Goal: Book appointment/travel/reservation

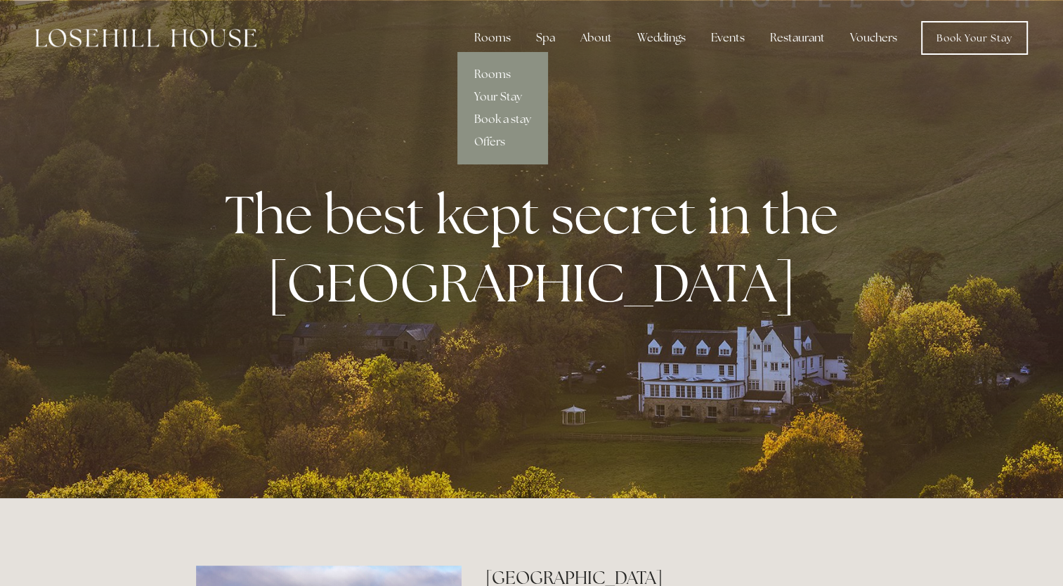
click at [503, 38] on div "Rooms" at bounding box center [492, 38] width 59 height 28
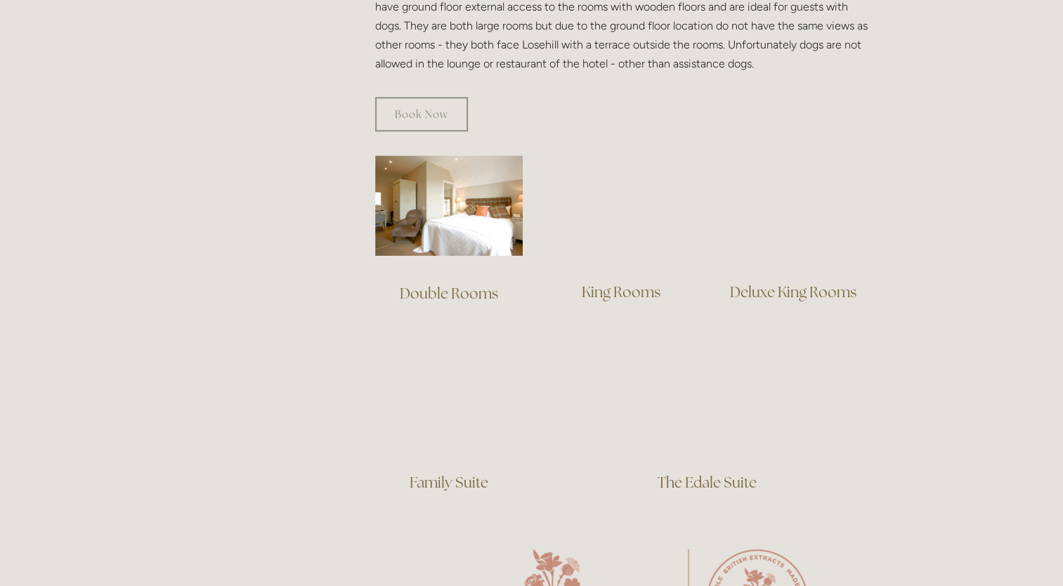
scroll to position [894, 0]
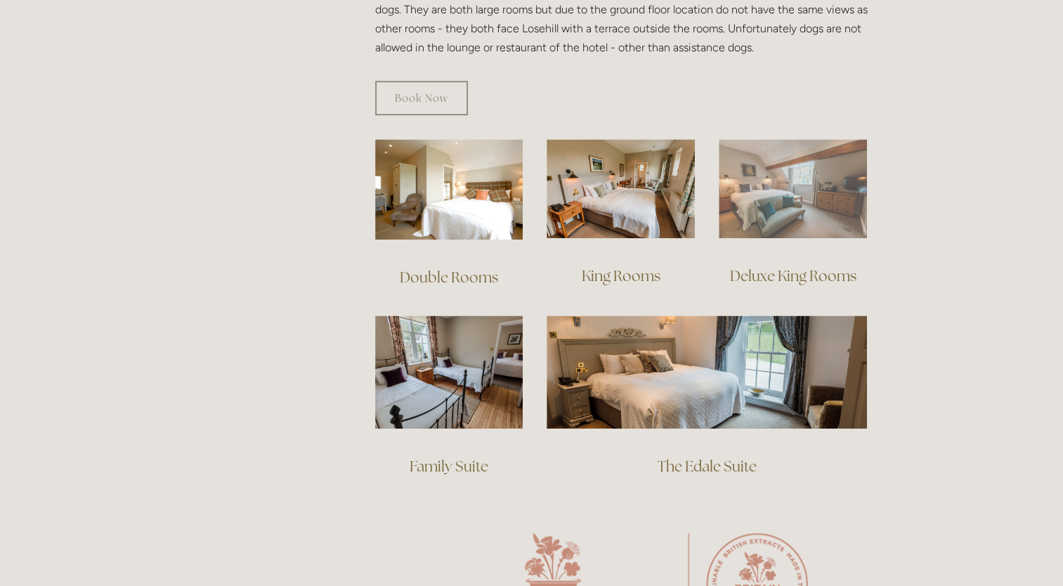
click at [762, 195] on img at bounding box center [793, 188] width 148 height 99
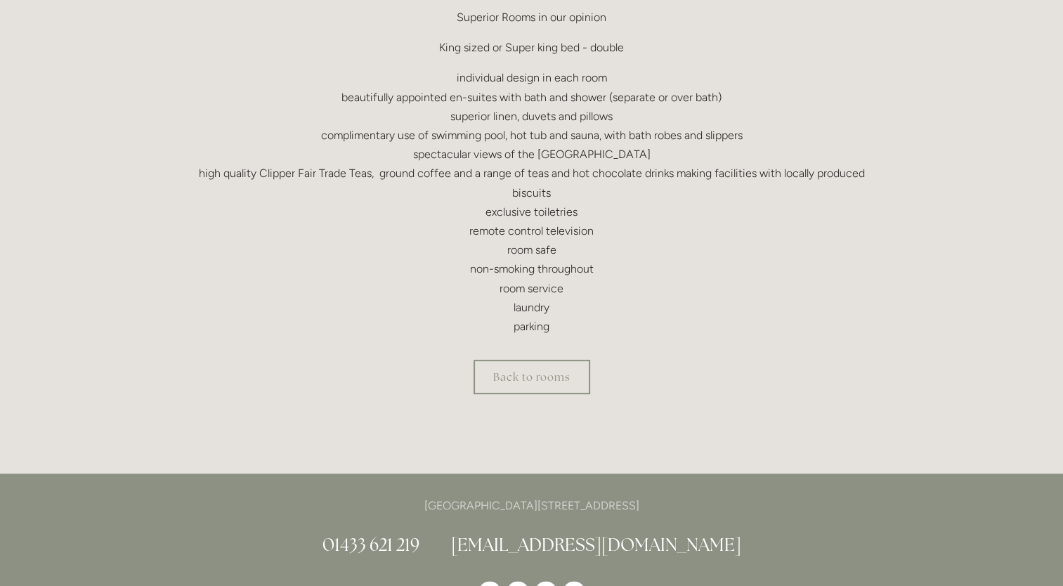
scroll to position [485, 0]
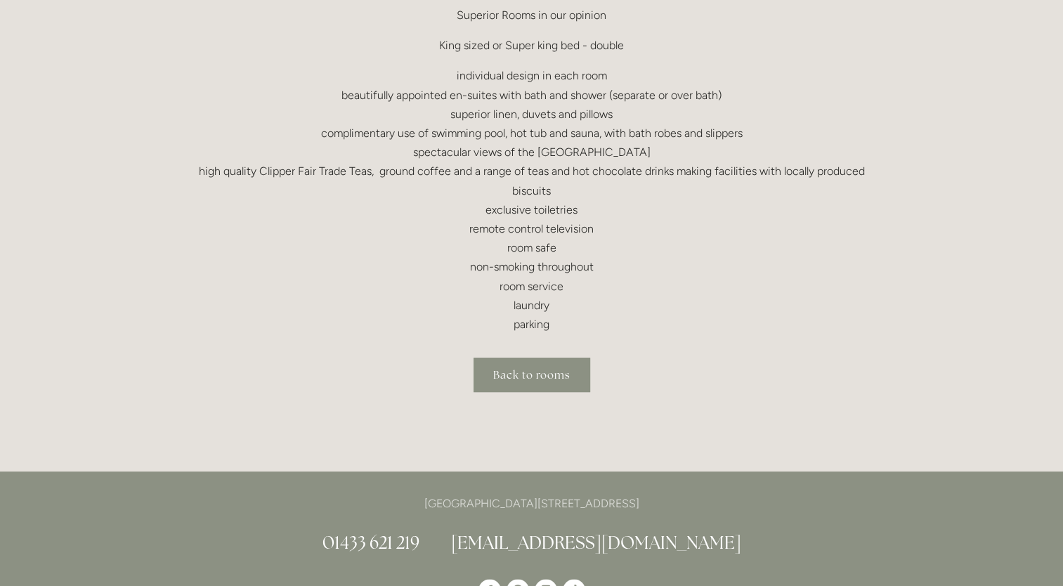
click at [548, 386] on link "Back to rooms" at bounding box center [532, 375] width 117 height 34
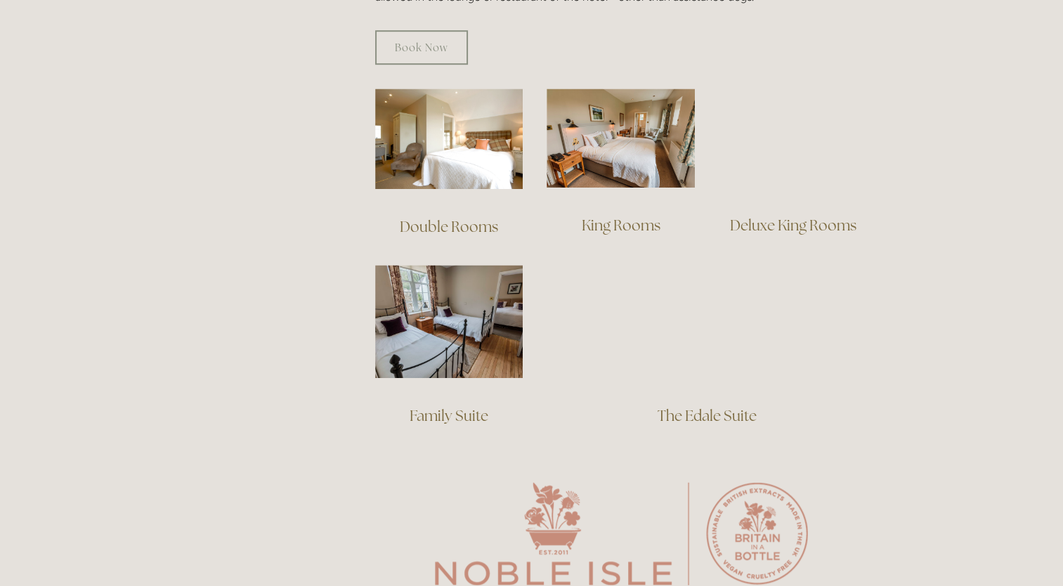
scroll to position [932, 0]
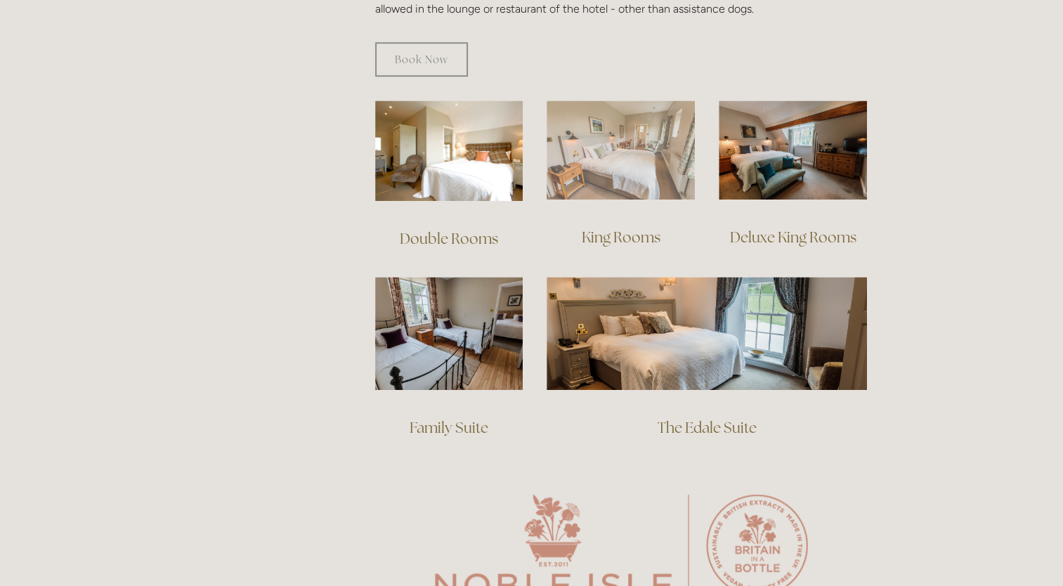
click at [658, 153] on img at bounding box center [621, 149] width 148 height 99
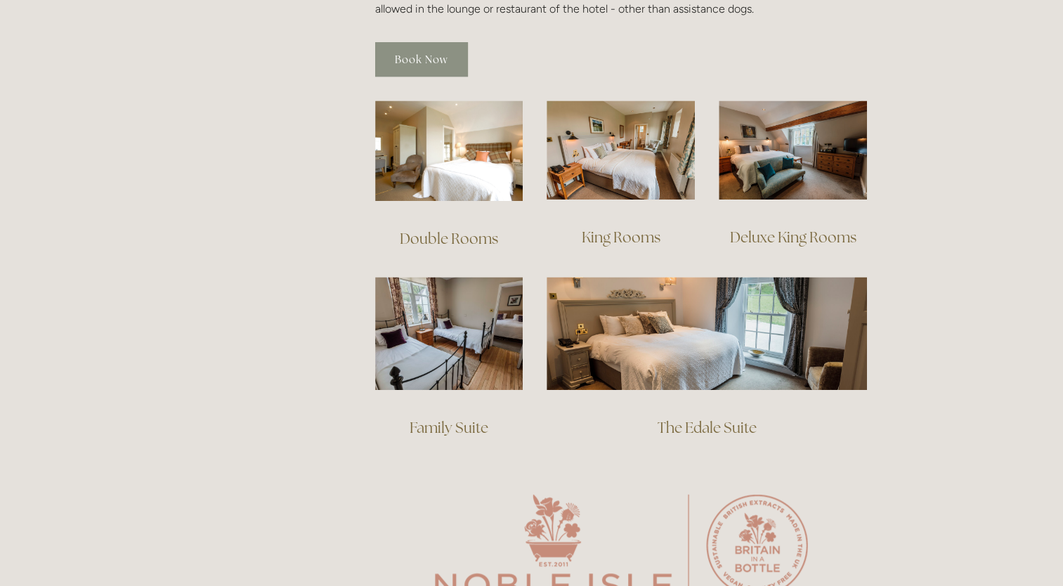
click at [441, 44] on link "Book Now" at bounding box center [421, 59] width 93 height 34
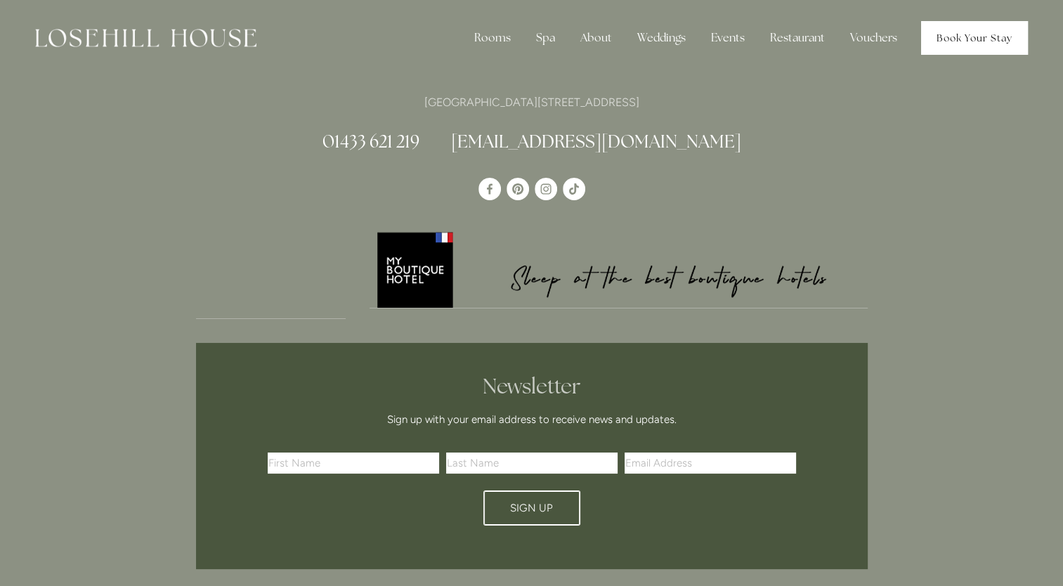
click at [958, 38] on link "Book Your Stay" at bounding box center [974, 38] width 107 height 34
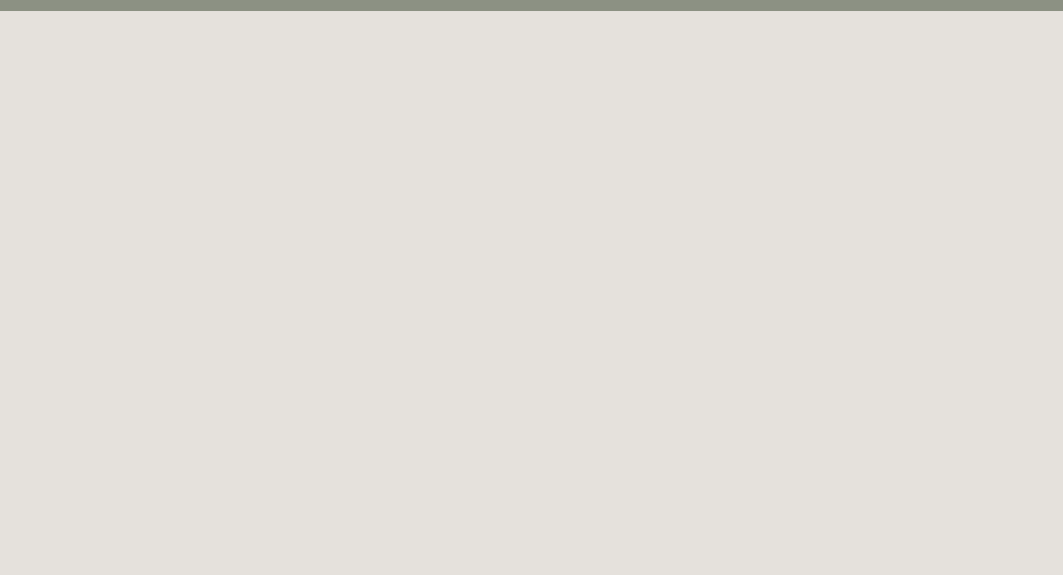
scroll to position [76, 0]
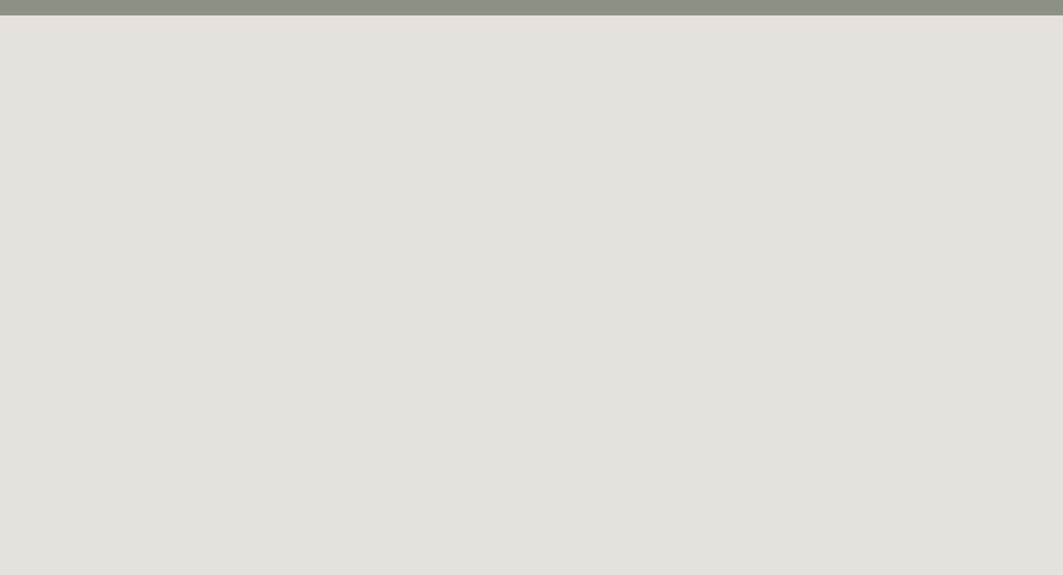
scroll to position [4, 0]
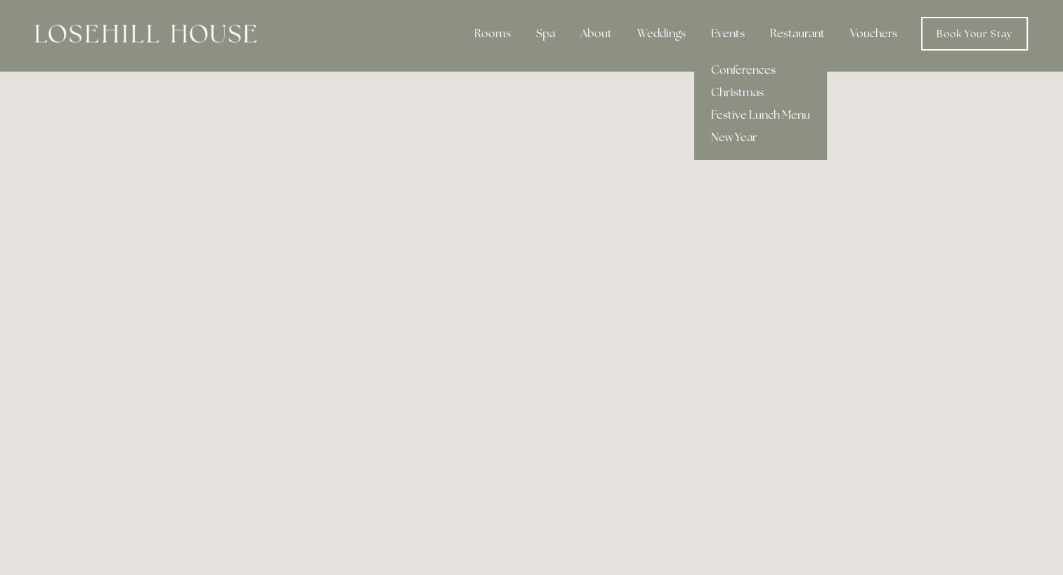
click at [728, 33] on div "Events" at bounding box center [728, 34] width 56 height 28
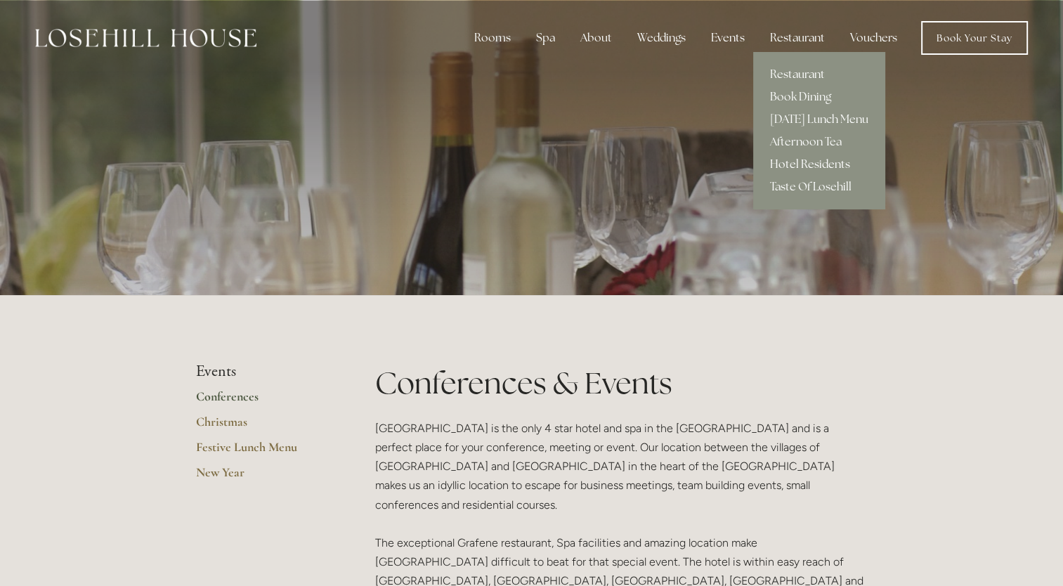
click at [786, 154] on link "Hotel Residents" at bounding box center [819, 164] width 132 height 22
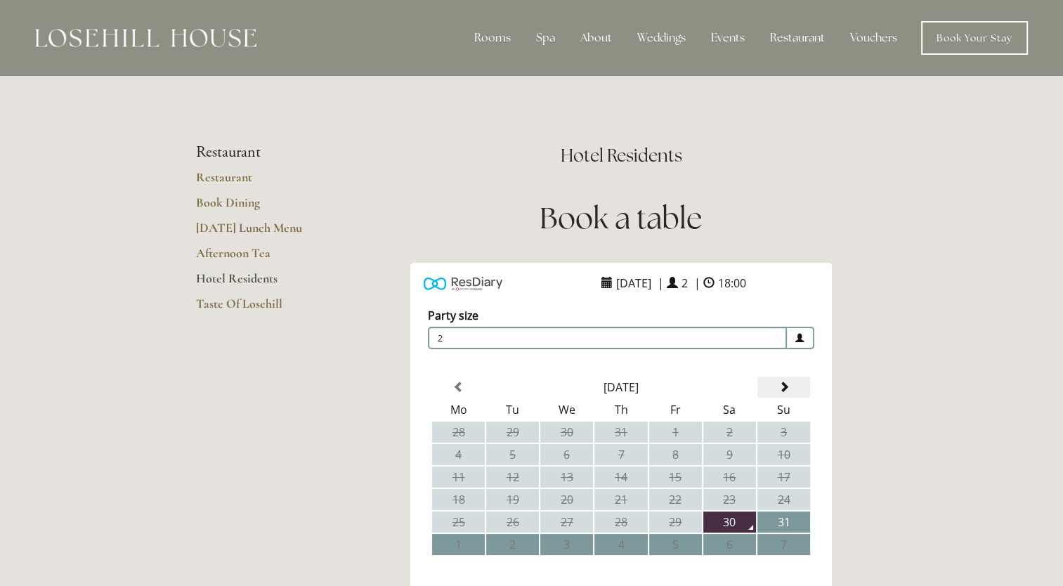
click at [783, 385] on span at bounding box center [783, 387] width 11 height 11
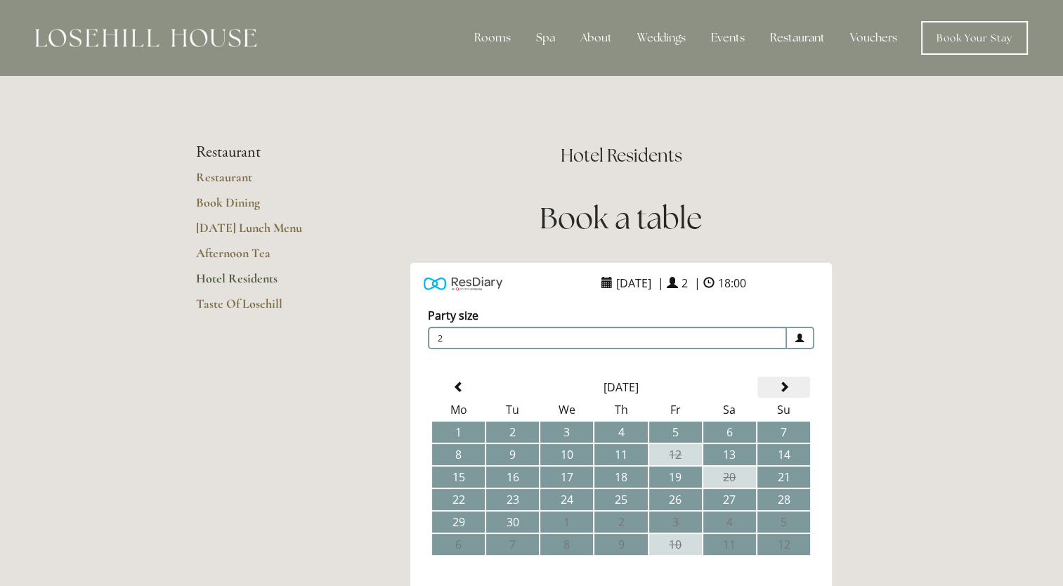
click at [783, 385] on span at bounding box center [783, 387] width 11 height 11
click at [671, 434] on td "3" at bounding box center [675, 432] width 53 height 21
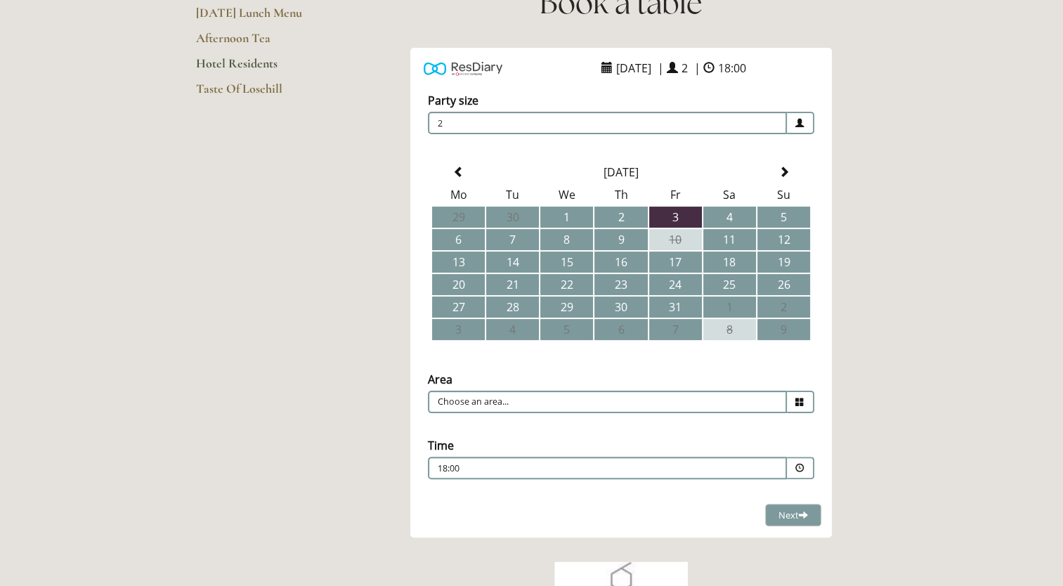
scroll to position [236, 0]
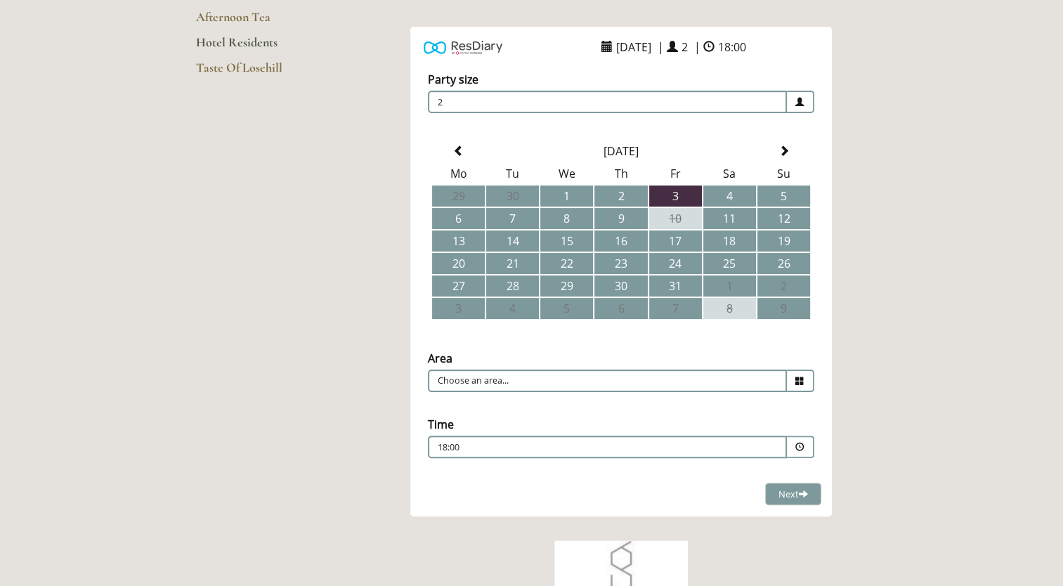
click at [797, 377] on icon at bounding box center [799, 381] width 9 height 9
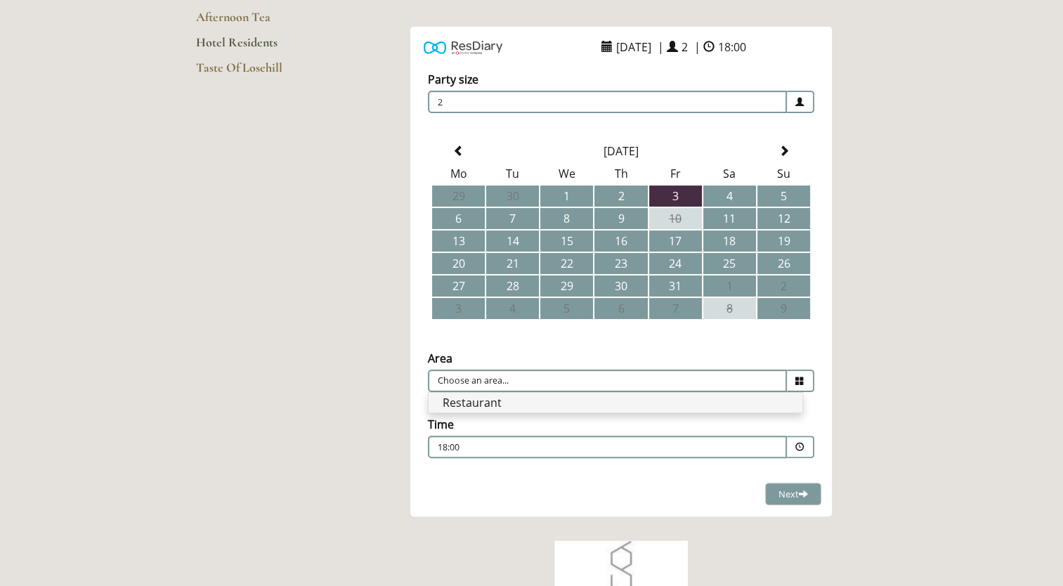
click at [782, 396] on li "Restaurant" at bounding box center [616, 403] width 374 height 20
type input "Restaurant"
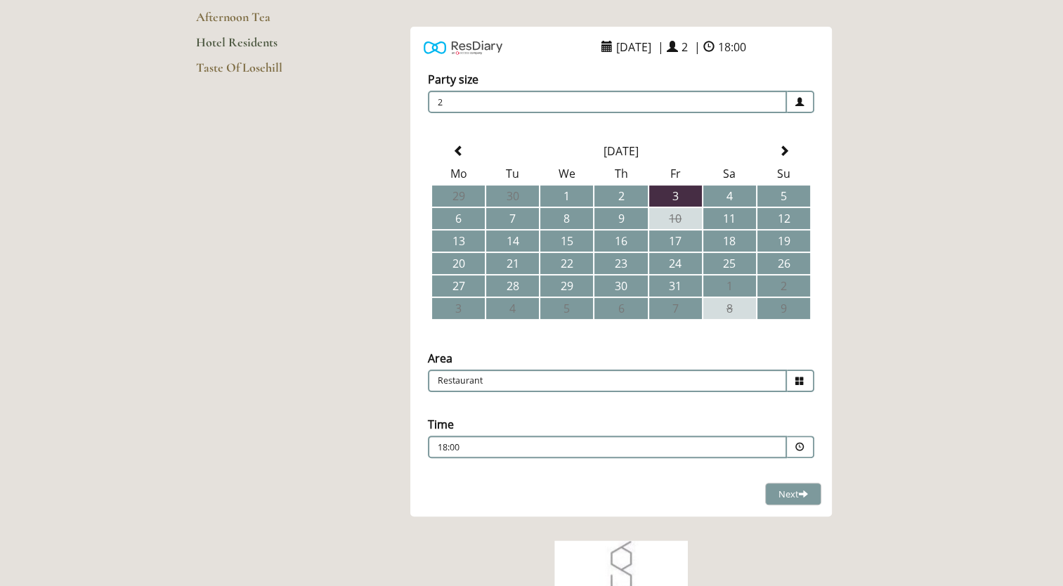
click at [798, 443] on span at bounding box center [799, 447] width 9 height 9
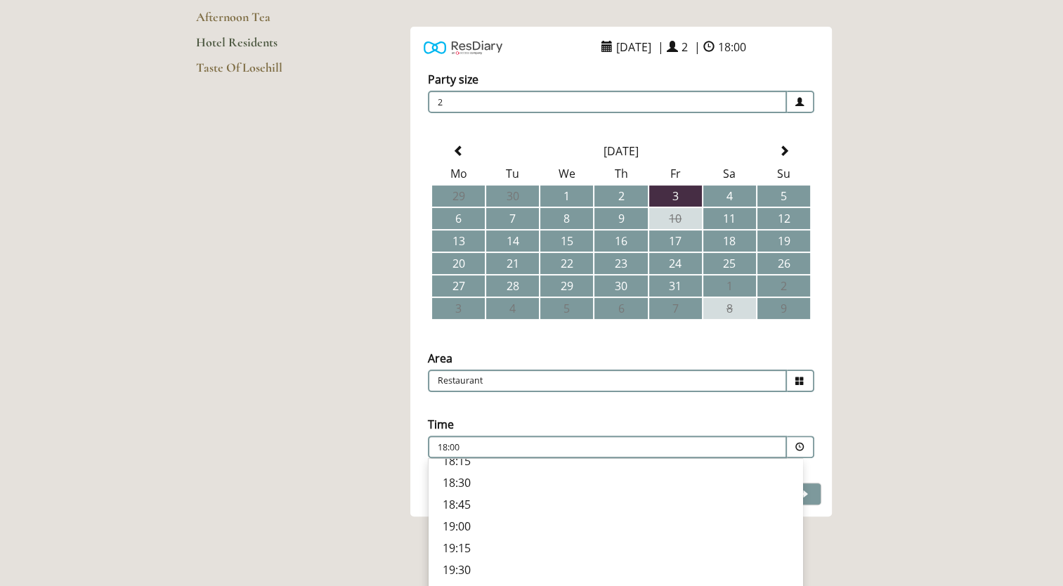
scroll to position [503, 0]
click at [470, 537] on p "19:30" at bounding box center [616, 544] width 346 height 15
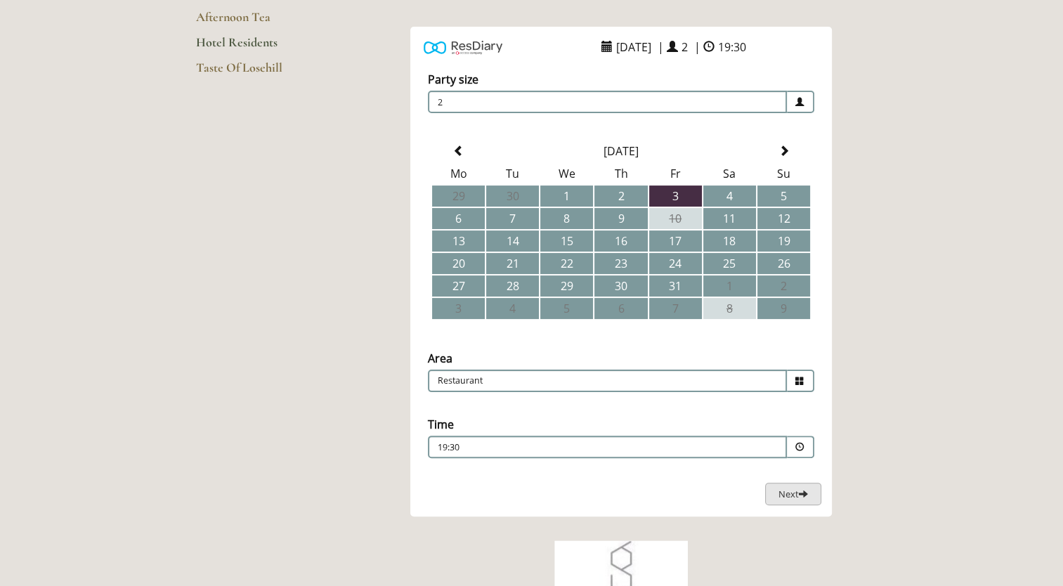
click at [795, 493] on span "Next" at bounding box center [793, 494] width 30 height 13
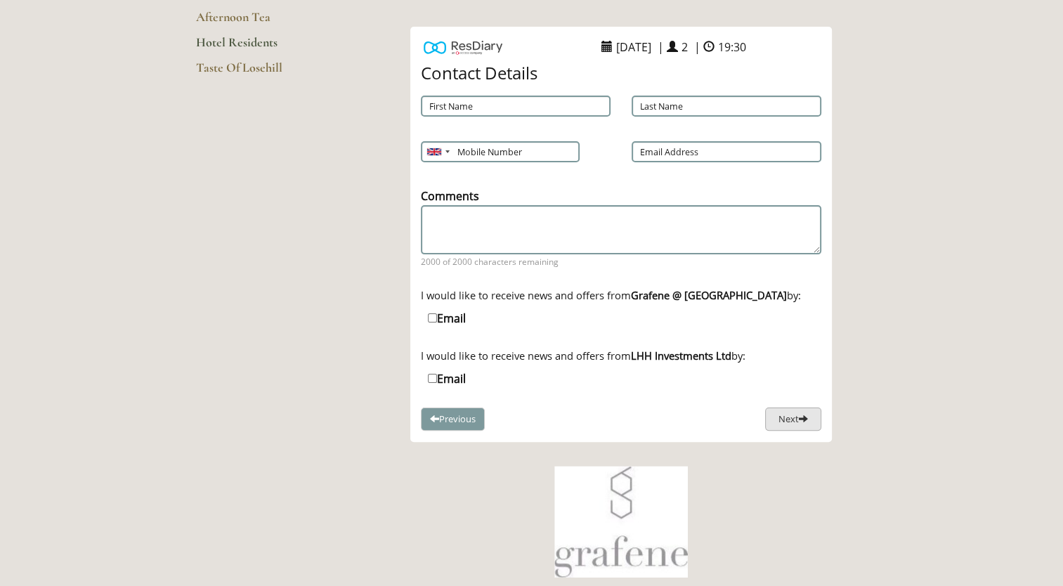
click at [790, 417] on button "Next" at bounding box center [793, 419] width 56 height 23
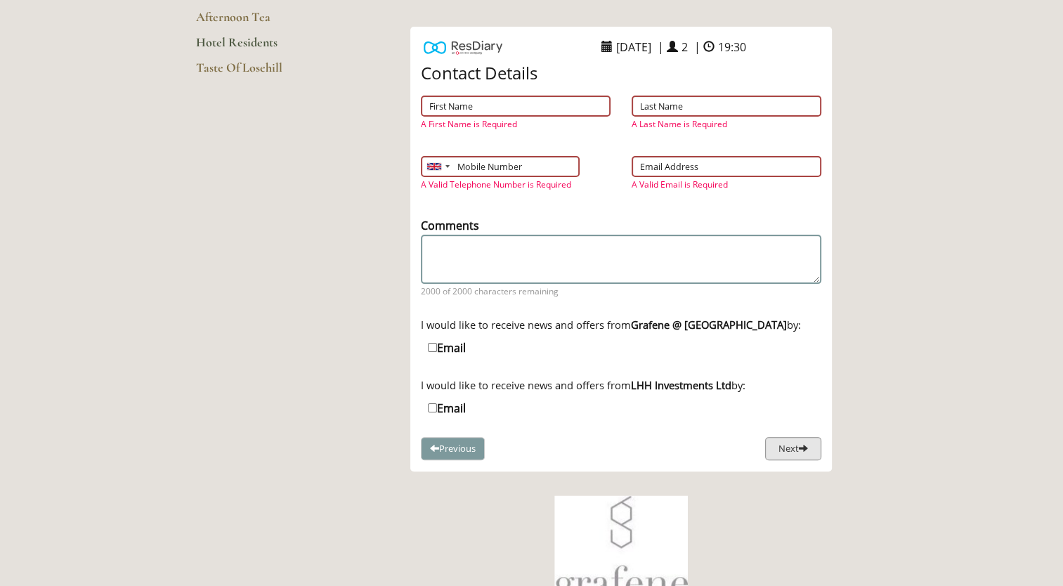
scroll to position [0, 0]
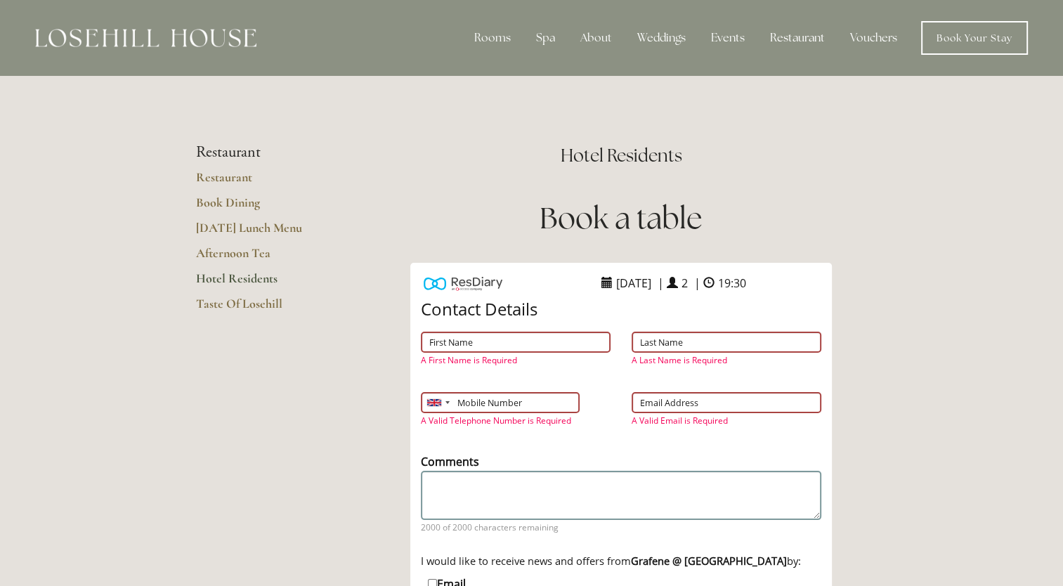
click at [228, 279] on link "Hotel Residents" at bounding box center [263, 282] width 134 height 25
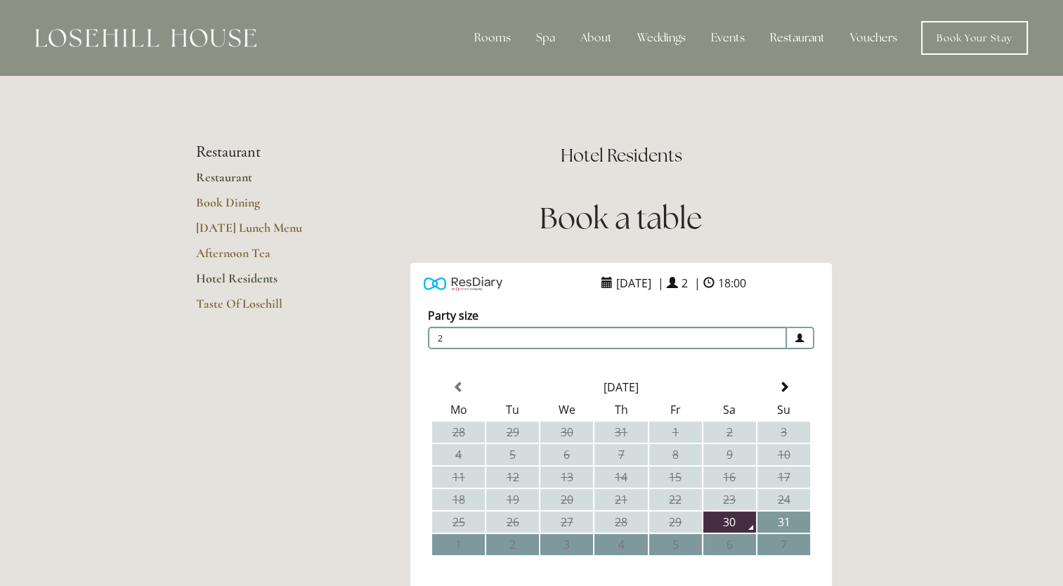
click at [244, 176] on link "Restaurant" at bounding box center [263, 181] width 134 height 25
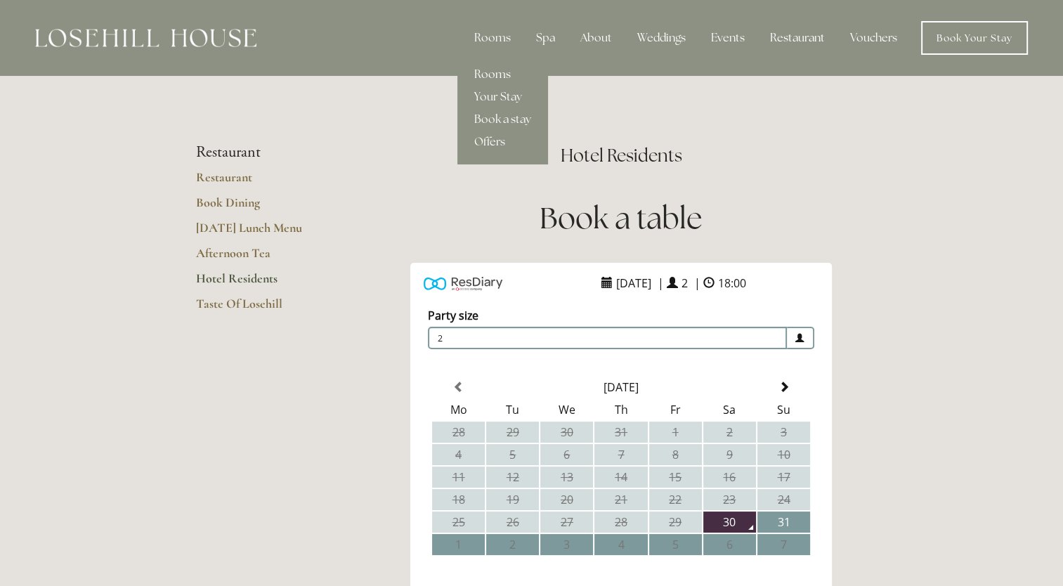
click at [506, 74] on link "Rooms" at bounding box center [502, 74] width 91 height 22
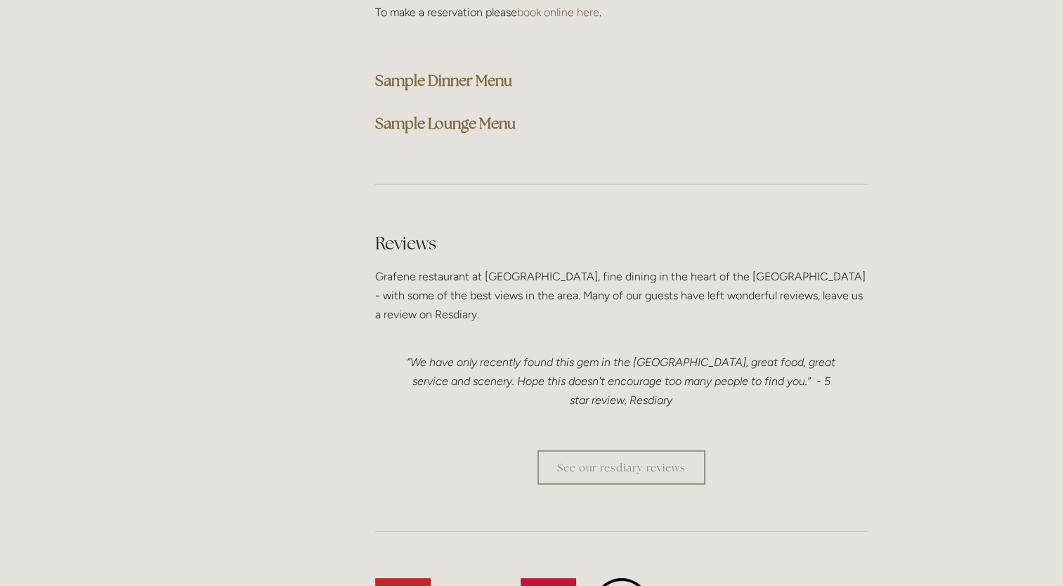
scroll to position [3708, 0]
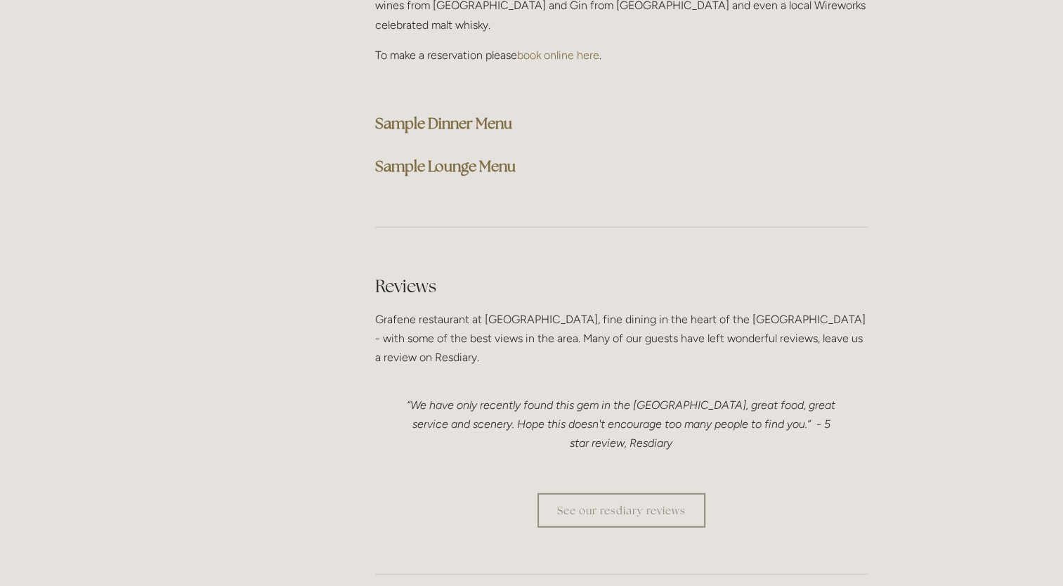
click at [474, 114] on strong "Sample Dinner Menu" at bounding box center [443, 123] width 137 height 19
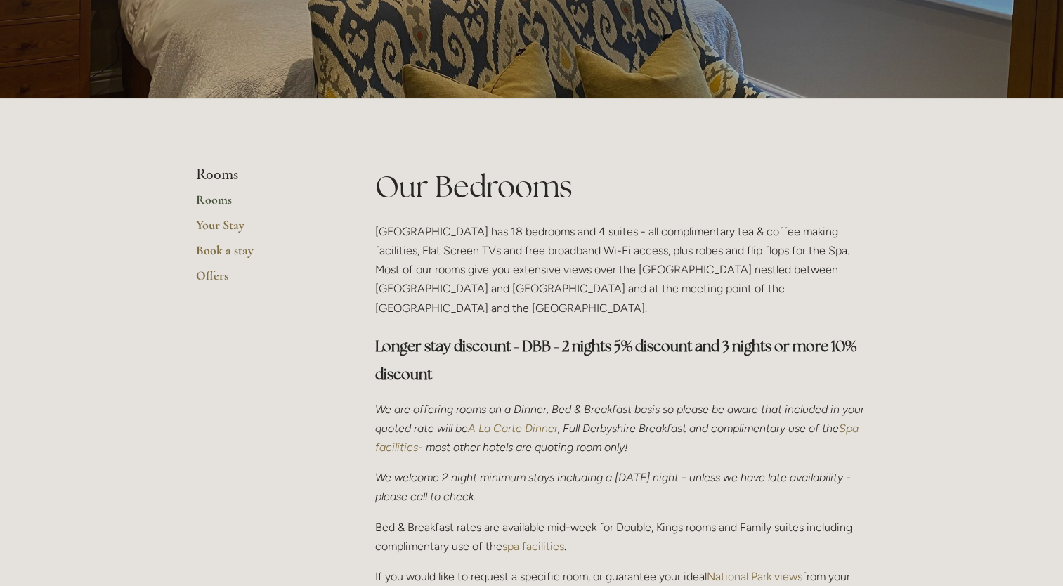
scroll to position [194, 0]
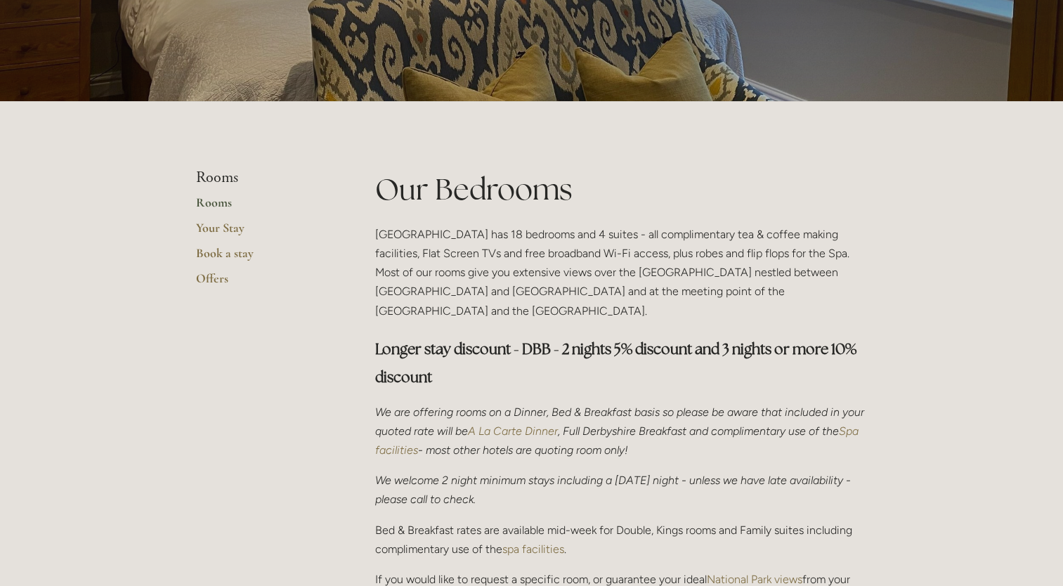
click at [215, 198] on link "Rooms" at bounding box center [263, 207] width 134 height 25
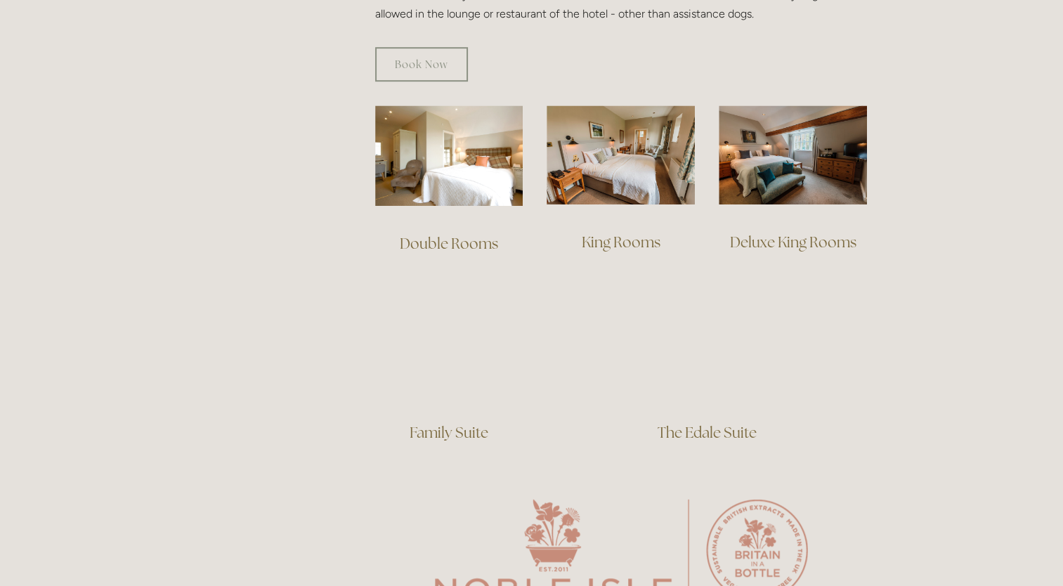
scroll to position [934, 0]
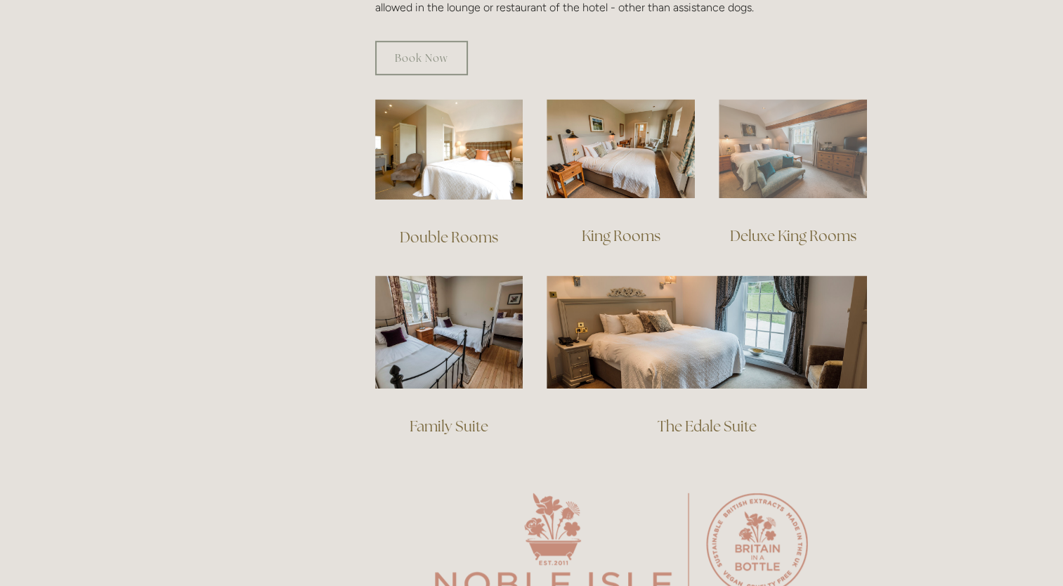
click at [766, 144] on img at bounding box center [793, 148] width 148 height 99
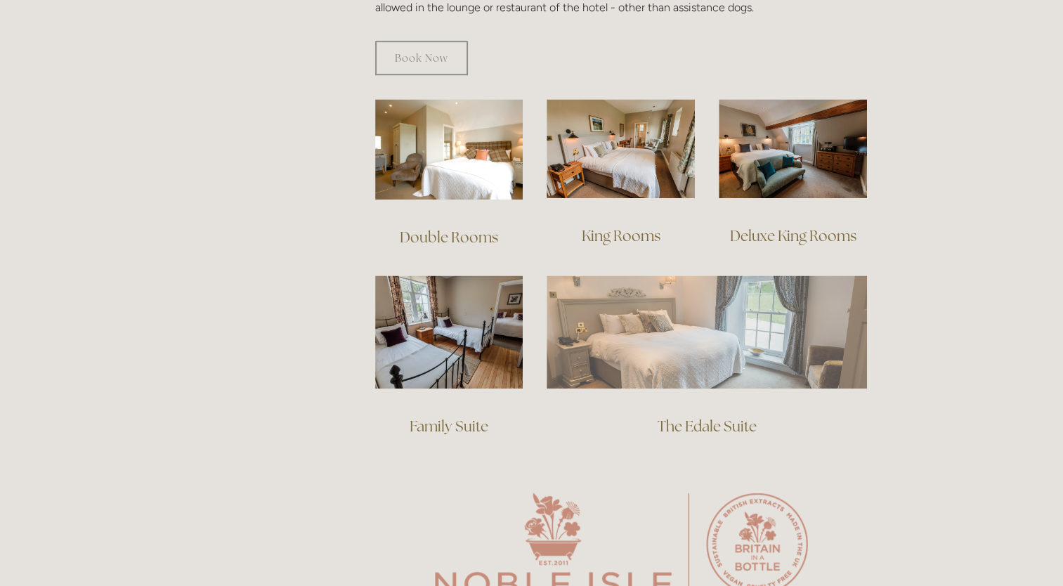
click at [630, 333] on img at bounding box center [707, 331] width 320 height 112
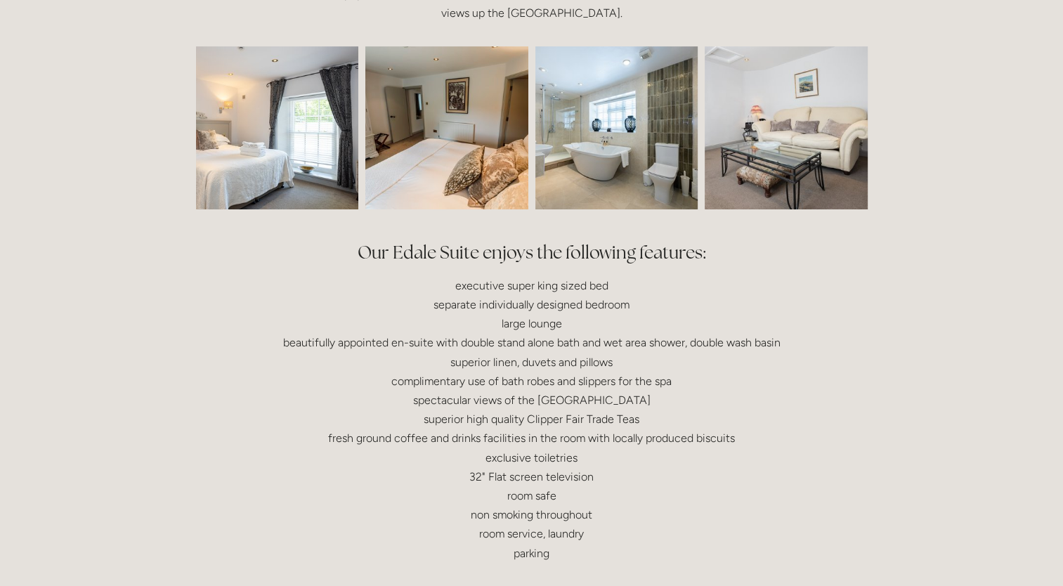
scroll to position [438, 0]
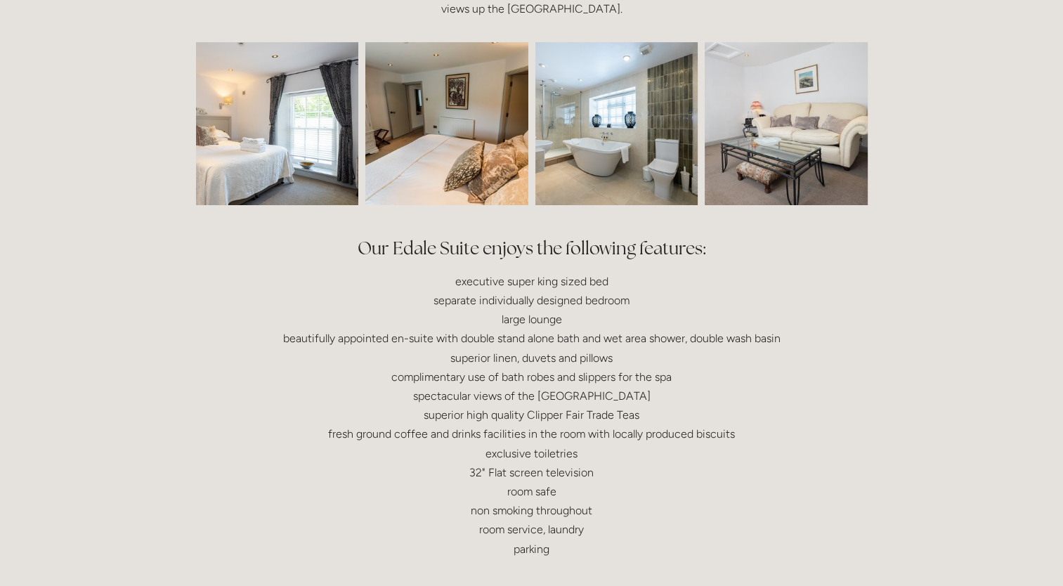
click at [311, 154] on img at bounding box center [244, 123] width 245 height 163
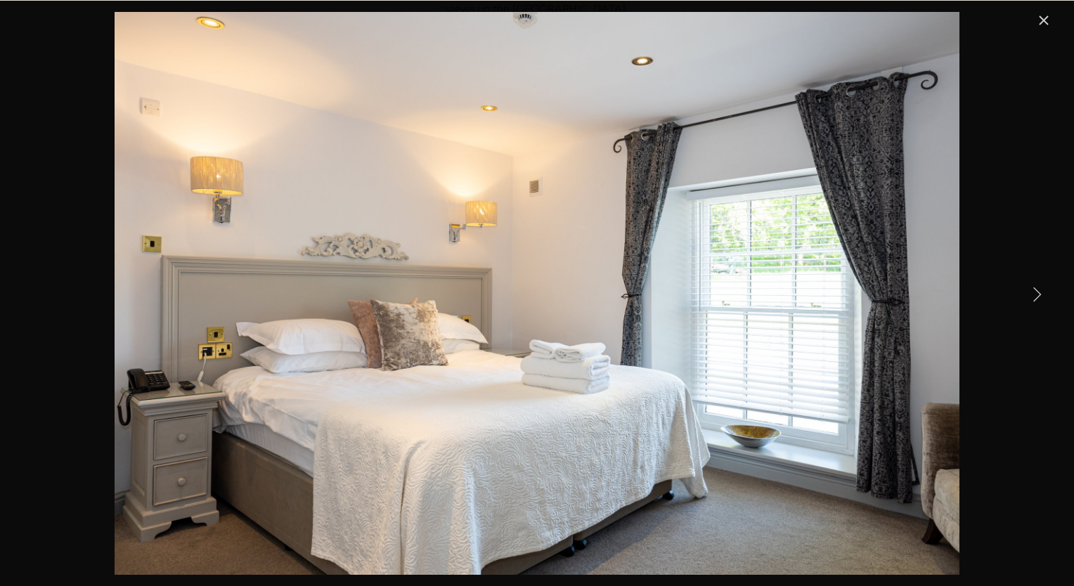
click at [1037, 289] on link "Next Item" at bounding box center [1036, 293] width 31 height 31
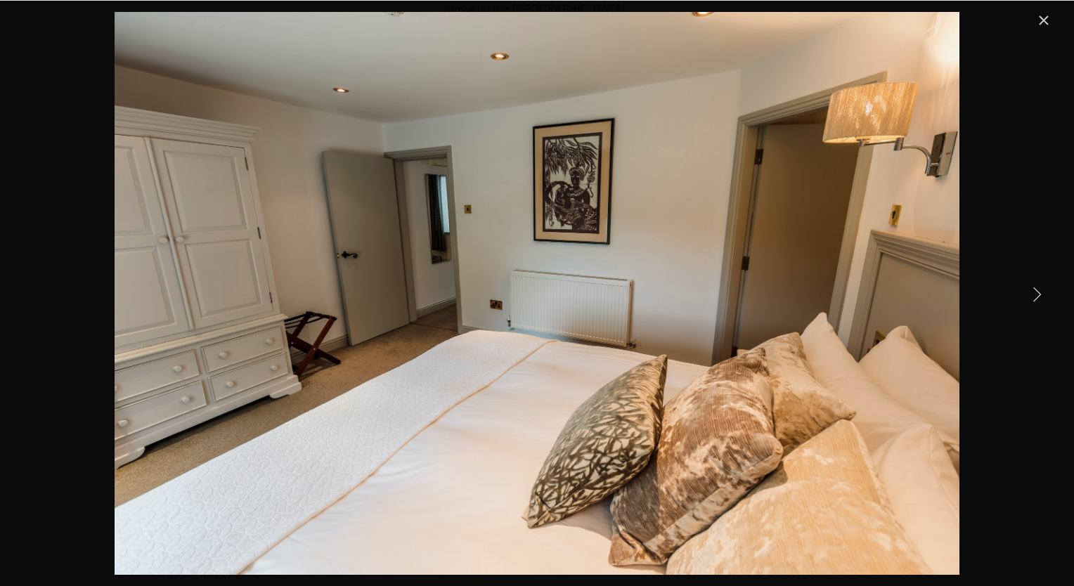
click at [1037, 289] on link "Next Item" at bounding box center [1036, 293] width 31 height 31
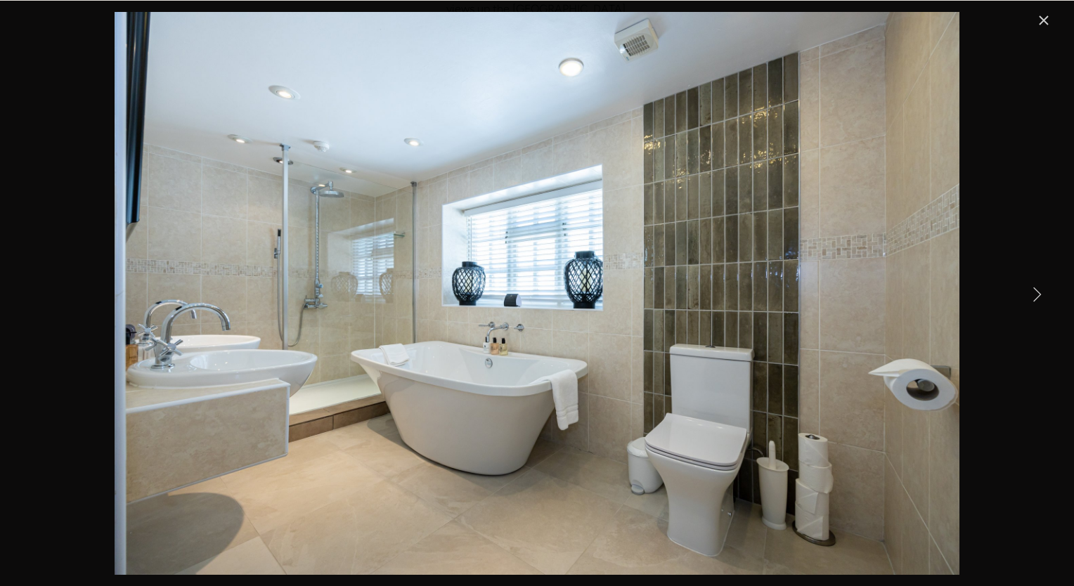
click at [1037, 289] on link "Next Item" at bounding box center [1036, 293] width 31 height 31
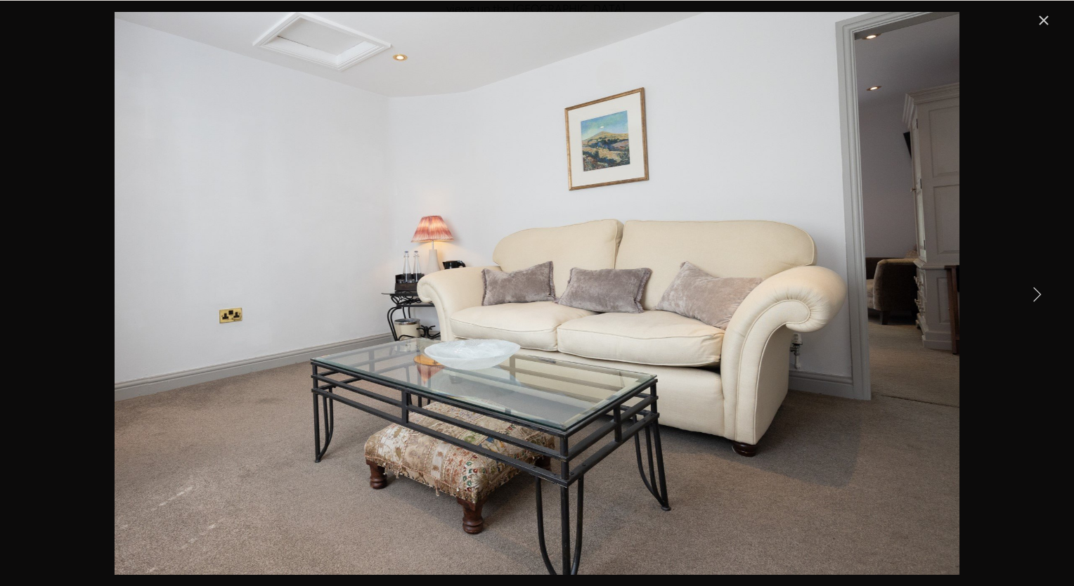
click at [1037, 289] on link "Next Item" at bounding box center [1036, 293] width 31 height 31
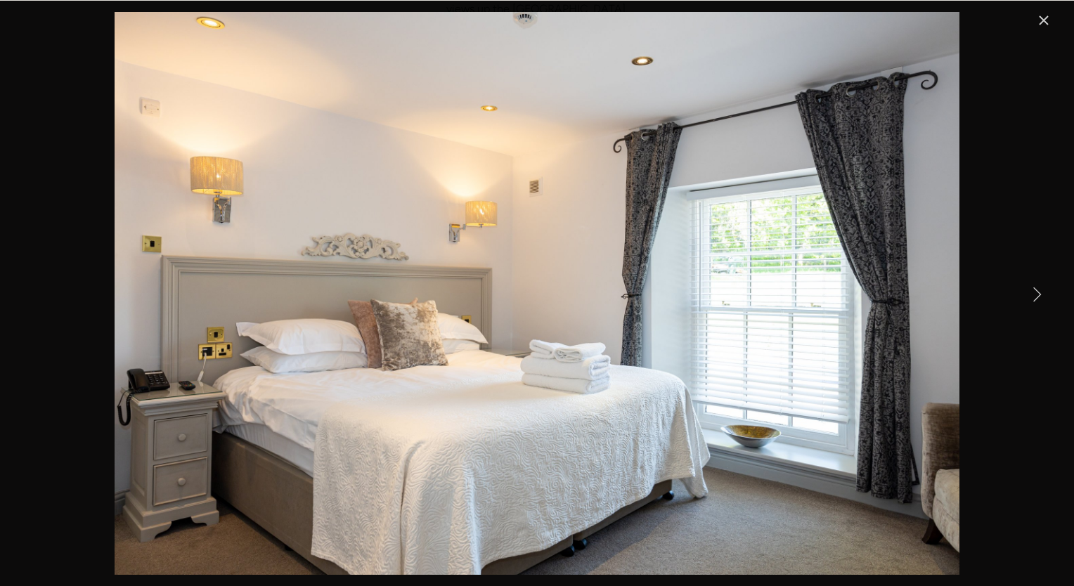
click at [1037, 289] on link "Next Item" at bounding box center [1036, 293] width 31 height 31
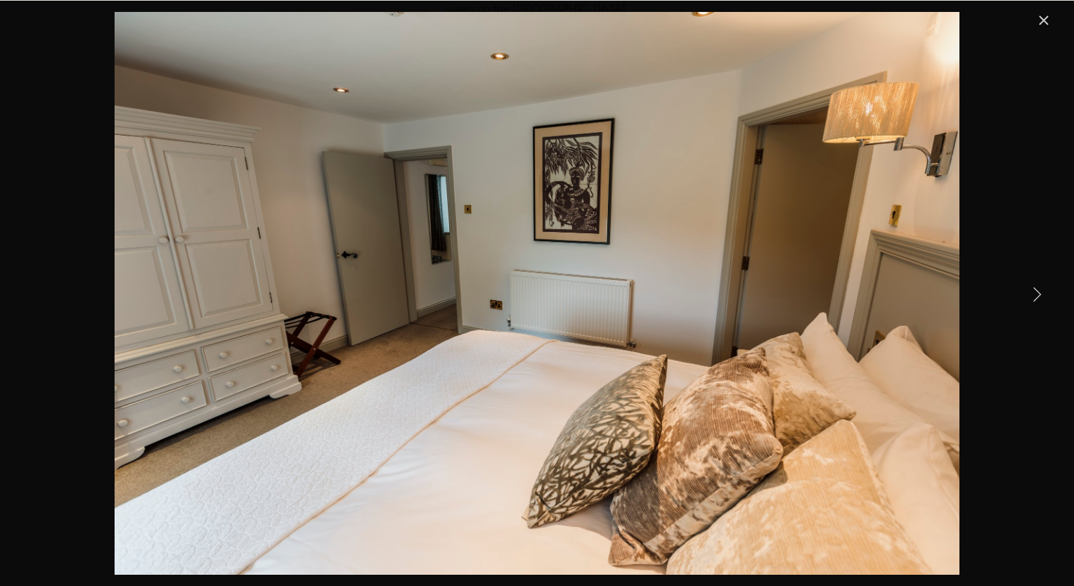
click at [1037, 289] on link "Next Item" at bounding box center [1036, 293] width 31 height 31
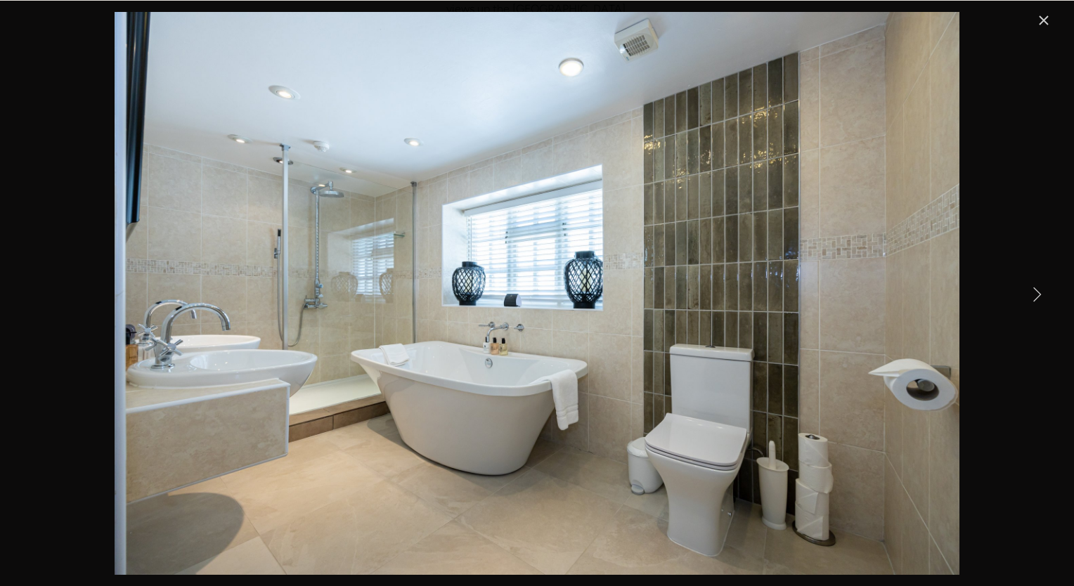
click at [1037, 289] on link "Next Item" at bounding box center [1036, 293] width 31 height 31
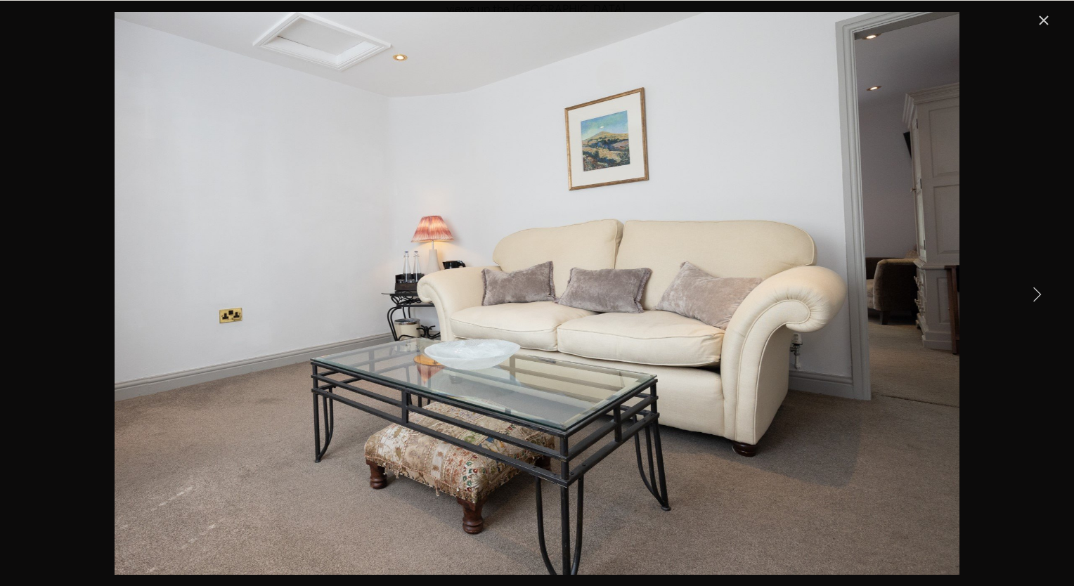
click at [1037, 289] on link "Next Item" at bounding box center [1036, 293] width 31 height 31
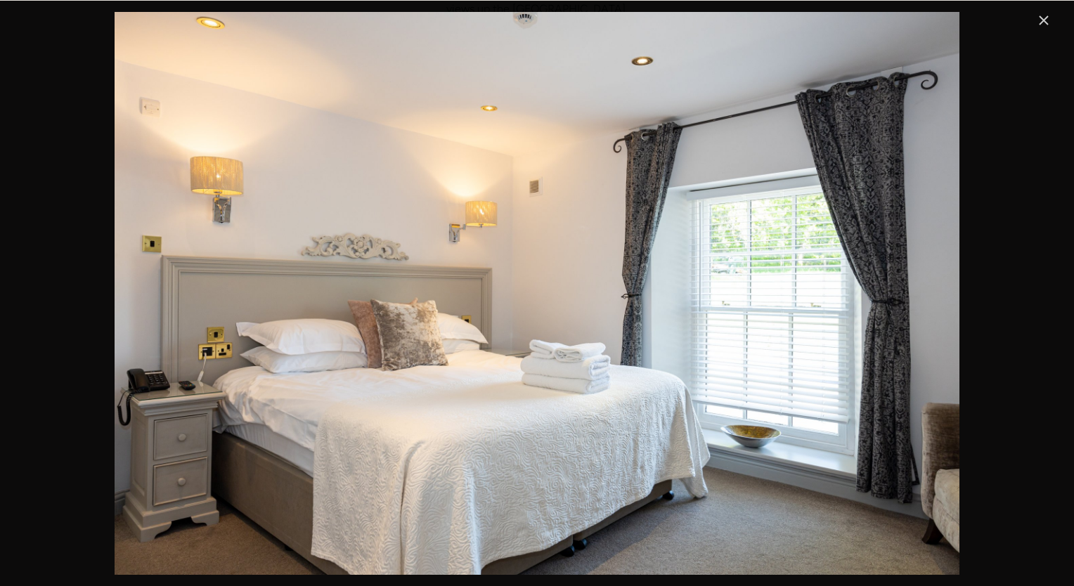
click at [1041, 21] on link "Close" at bounding box center [1043, 20] width 17 height 17
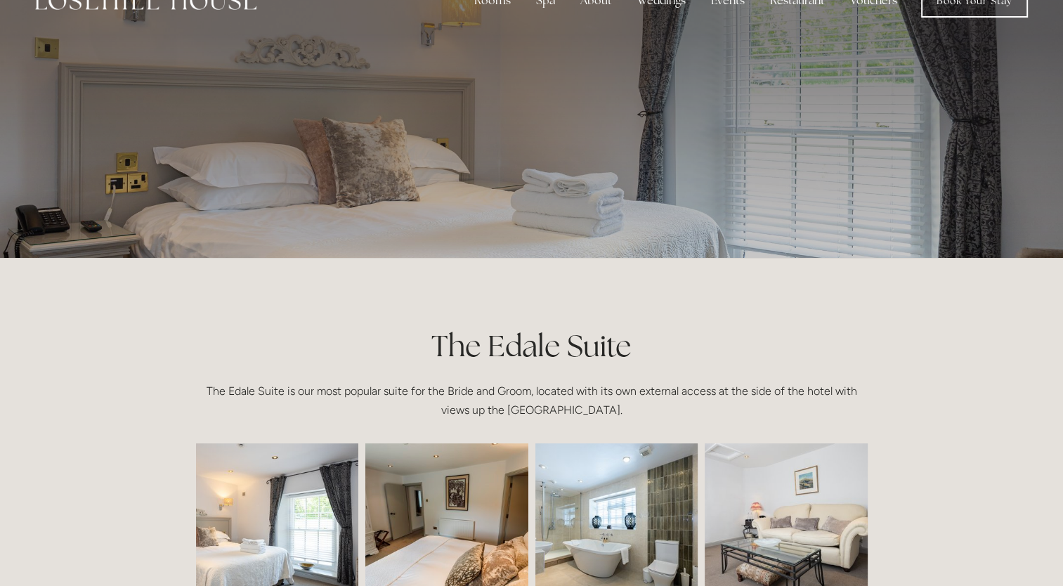
scroll to position [0, 0]
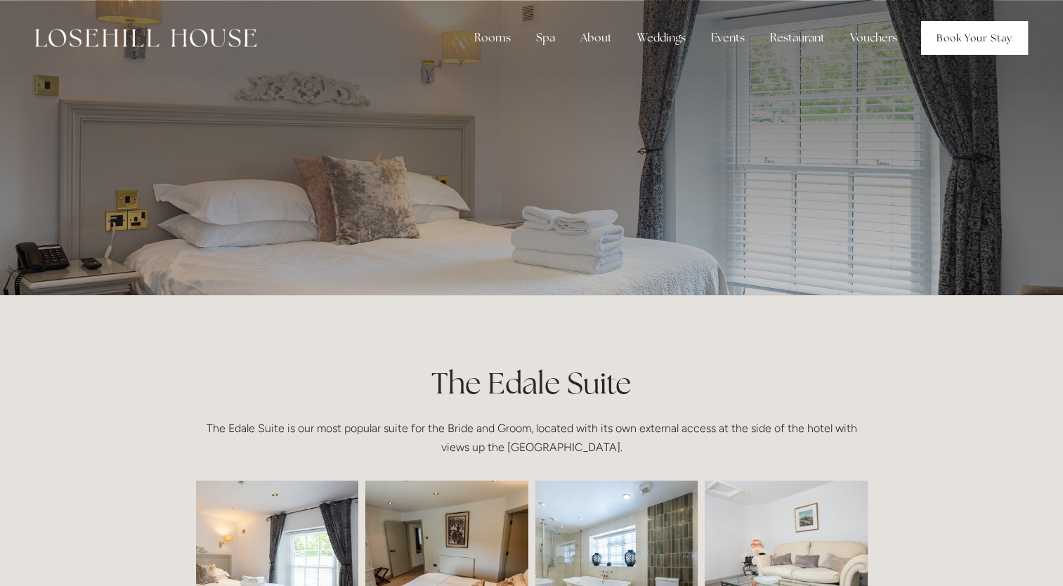
click at [978, 30] on link "Book Your Stay" at bounding box center [974, 38] width 107 height 34
click at [975, 39] on link "Book Your Stay" at bounding box center [974, 38] width 107 height 34
click at [991, 37] on link "Book Your Stay" at bounding box center [974, 38] width 107 height 34
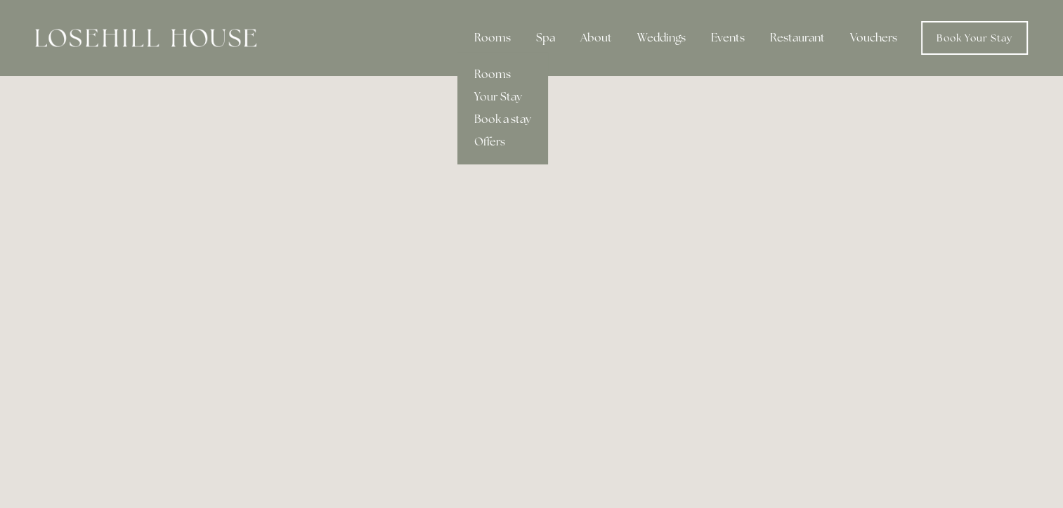
click at [494, 31] on div "Rooms" at bounding box center [492, 38] width 59 height 28
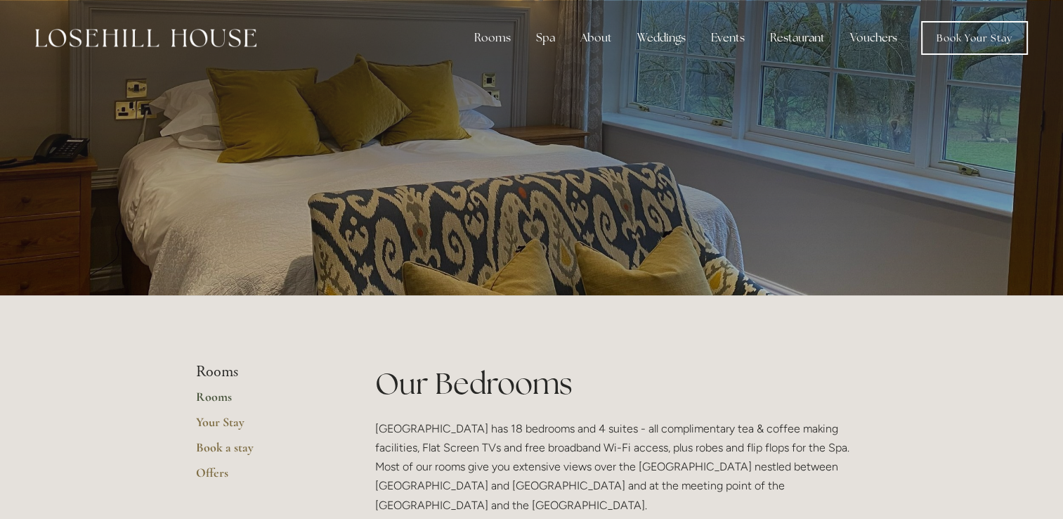
click at [216, 396] on link "Rooms" at bounding box center [263, 401] width 134 height 25
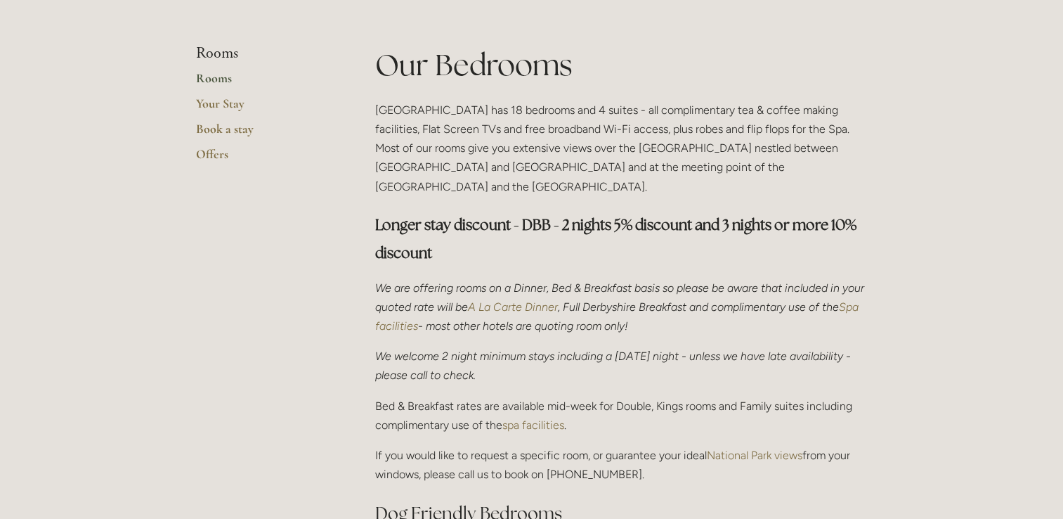
scroll to position [141, 0]
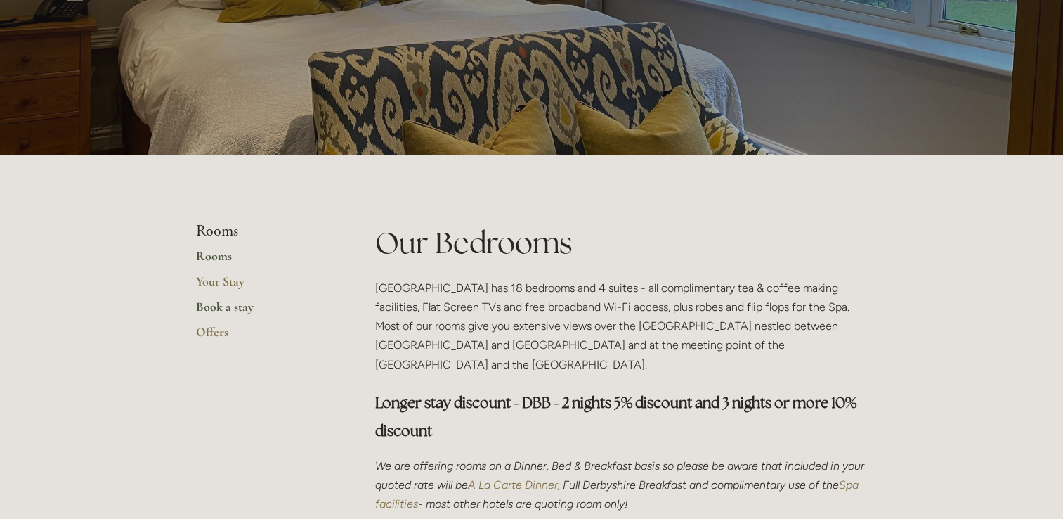
click at [234, 306] on link "Book a stay" at bounding box center [263, 311] width 134 height 25
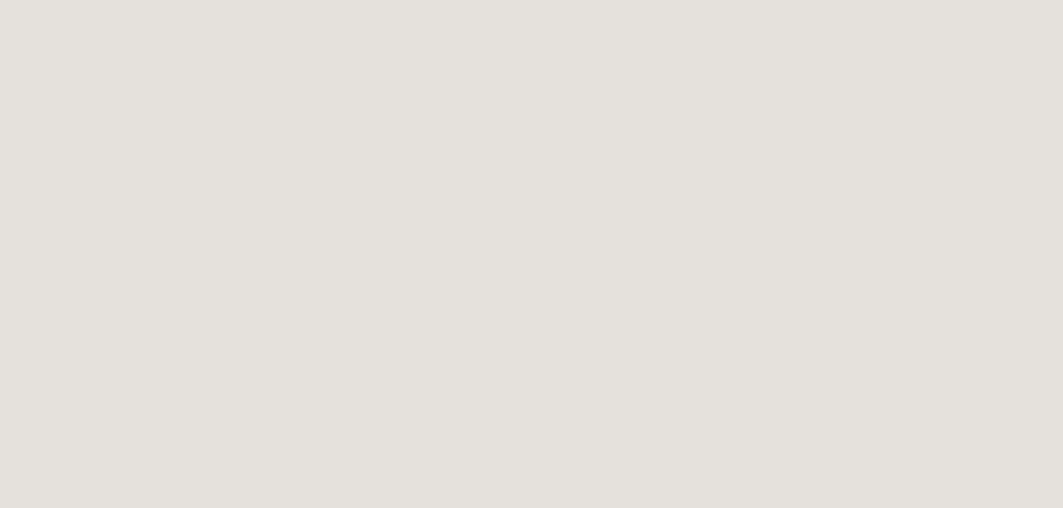
scroll to position [146, 0]
